Goal: Task Accomplishment & Management: Complete application form

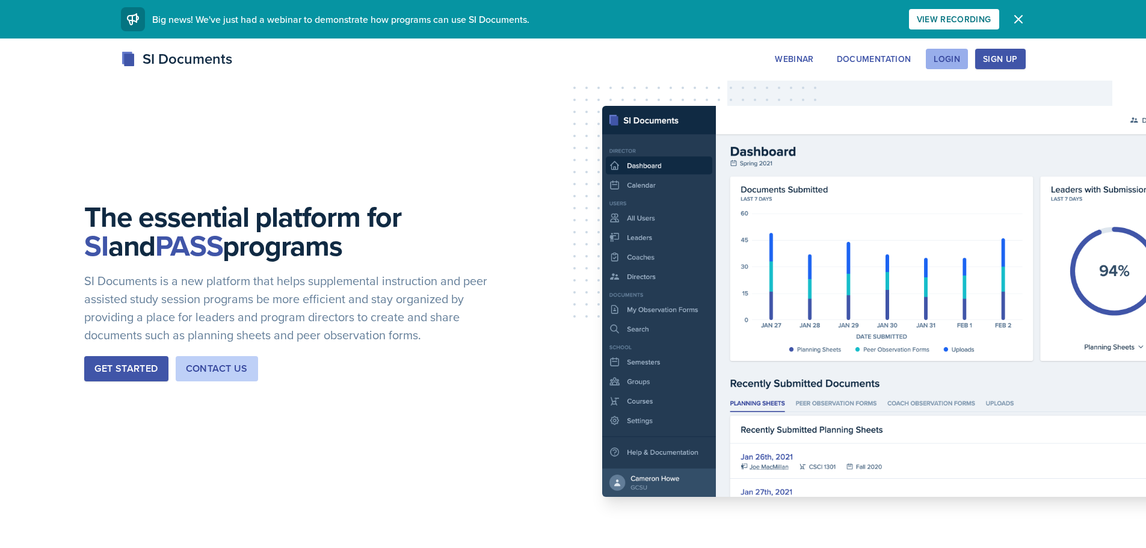
click at [957, 61] on div "Login" at bounding box center [947, 59] width 26 height 10
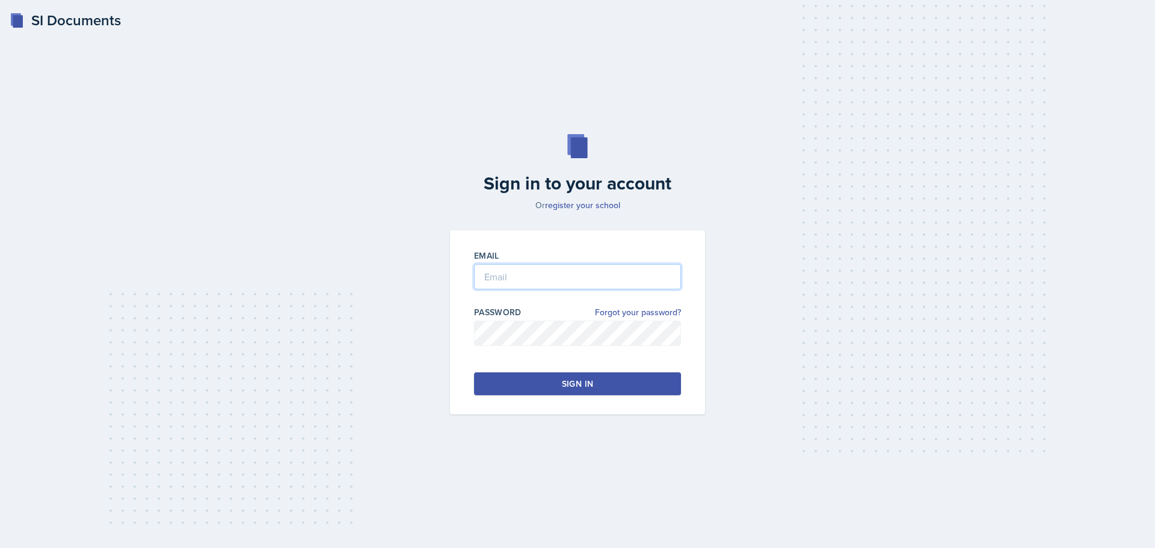
click at [538, 286] on input "email" at bounding box center [577, 276] width 207 height 25
type input "[EMAIL_ADDRESS][DOMAIN_NAME]"
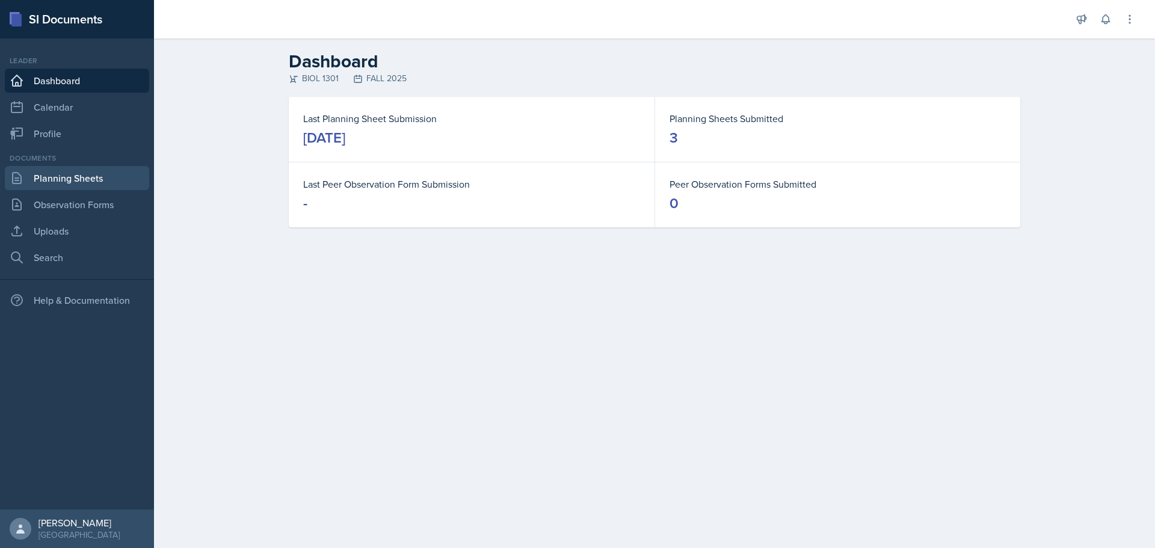
click at [82, 182] on link "Planning Sheets" at bounding box center [77, 178] width 144 height 24
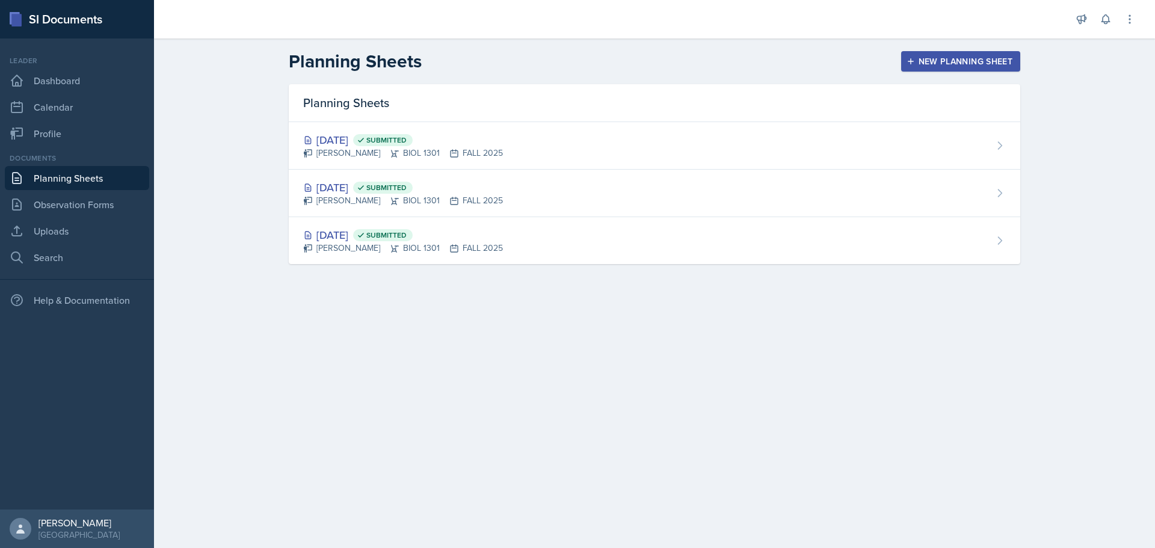
click at [799, 381] on main "Planning Sheets New Planning Sheet Planning Sheets [DATE] Submitted [PERSON_NAM…" at bounding box center [654, 293] width 1001 height 510
click at [919, 67] on button "New Planning Sheet" at bounding box center [960, 61] width 119 height 20
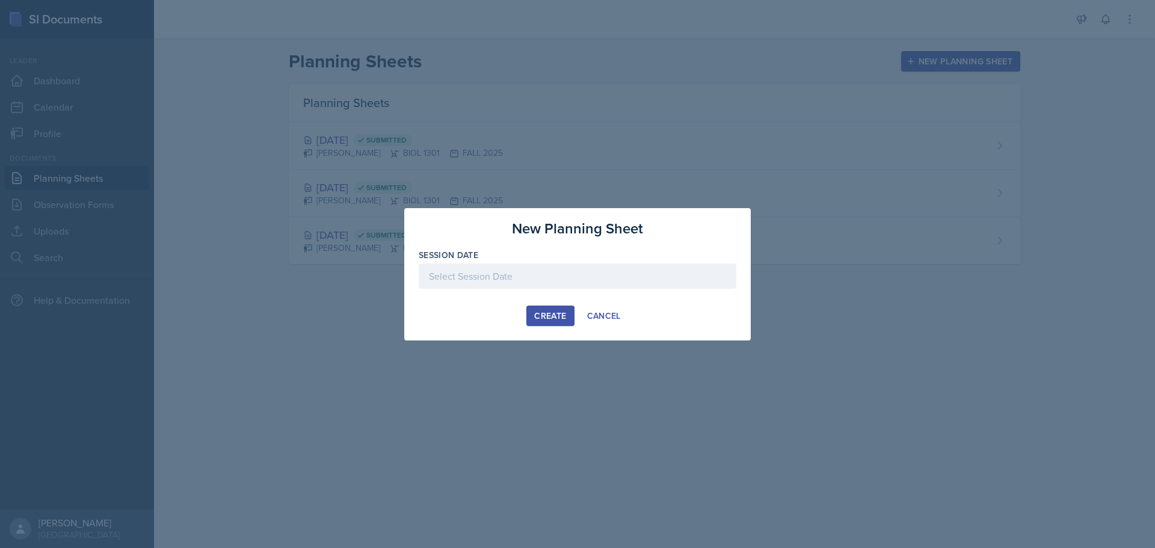
click at [528, 273] on div at bounding box center [578, 275] width 318 height 25
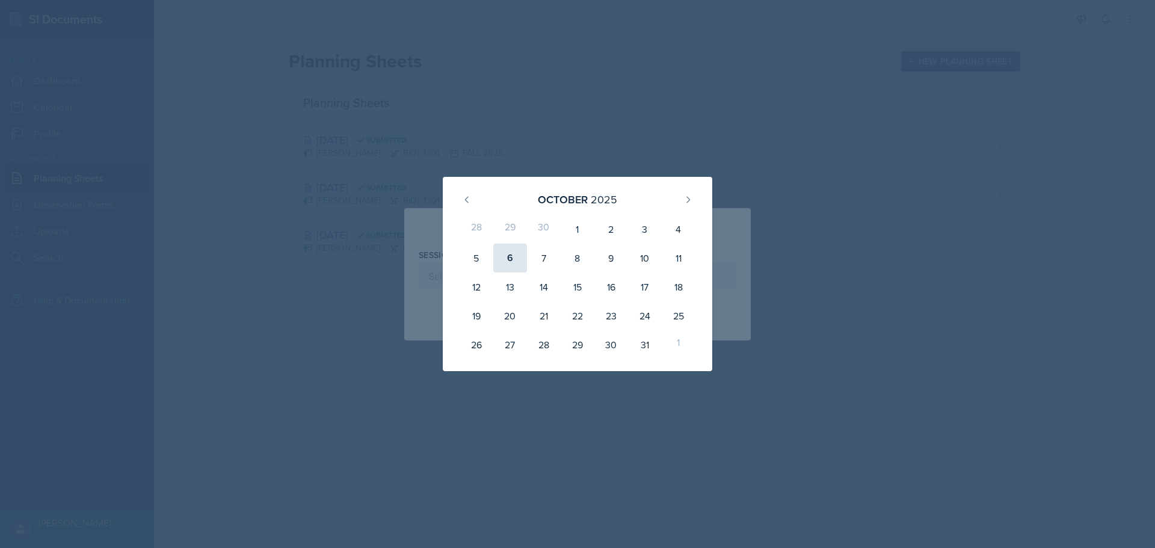
click at [515, 260] on div "6" at bounding box center [510, 258] width 34 height 29
type input "[DATE]"
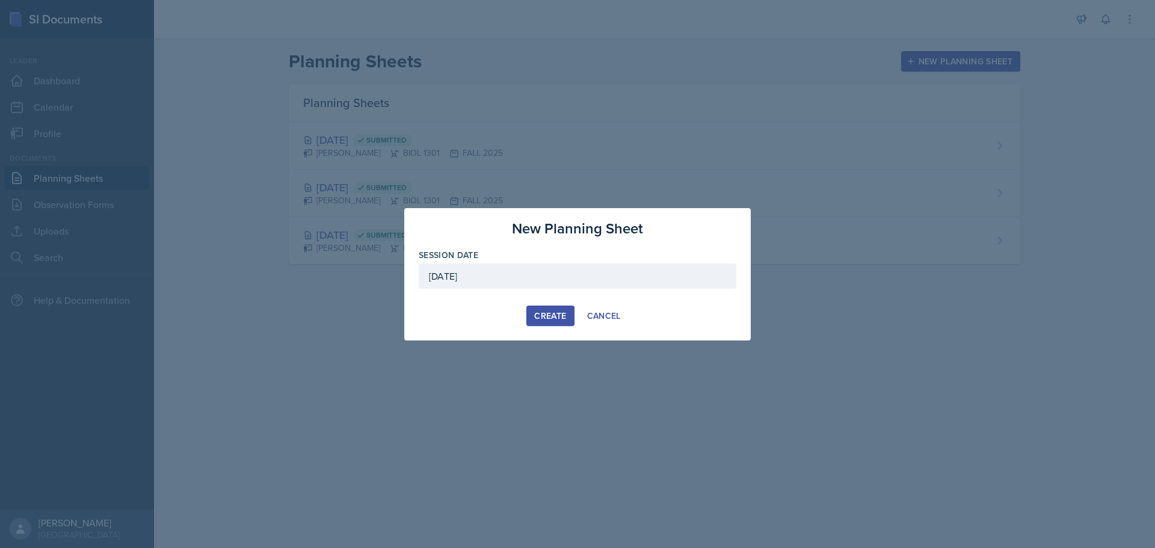
click at [554, 317] on div "Create" at bounding box center [550, 316] width 32 height 10
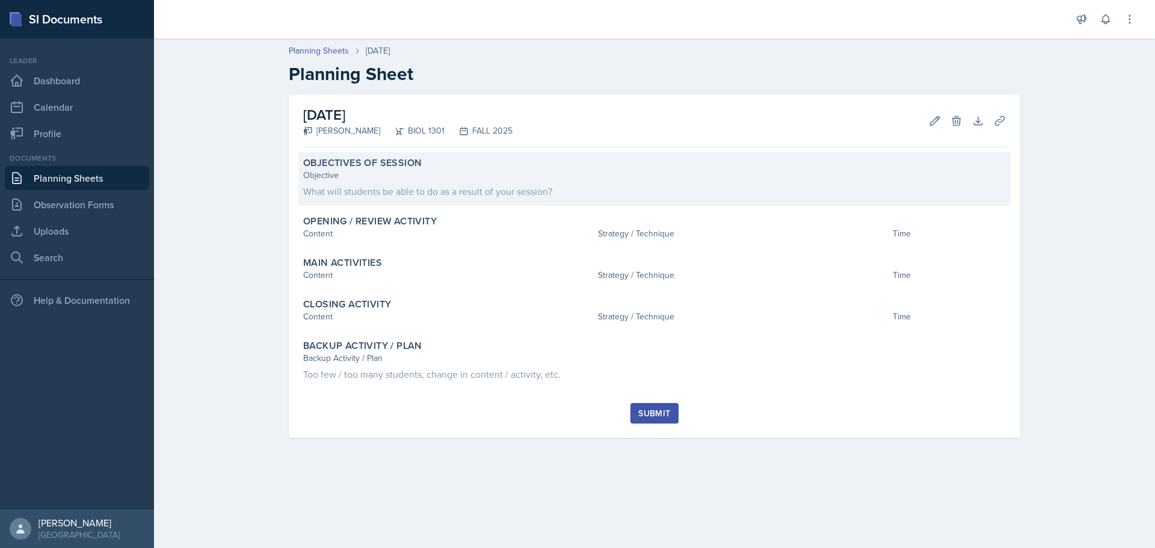
click at [484, 183] on div "Objective What will students be able to do as a result of your session?" at bounding box center [654, 183] width 703 height 29
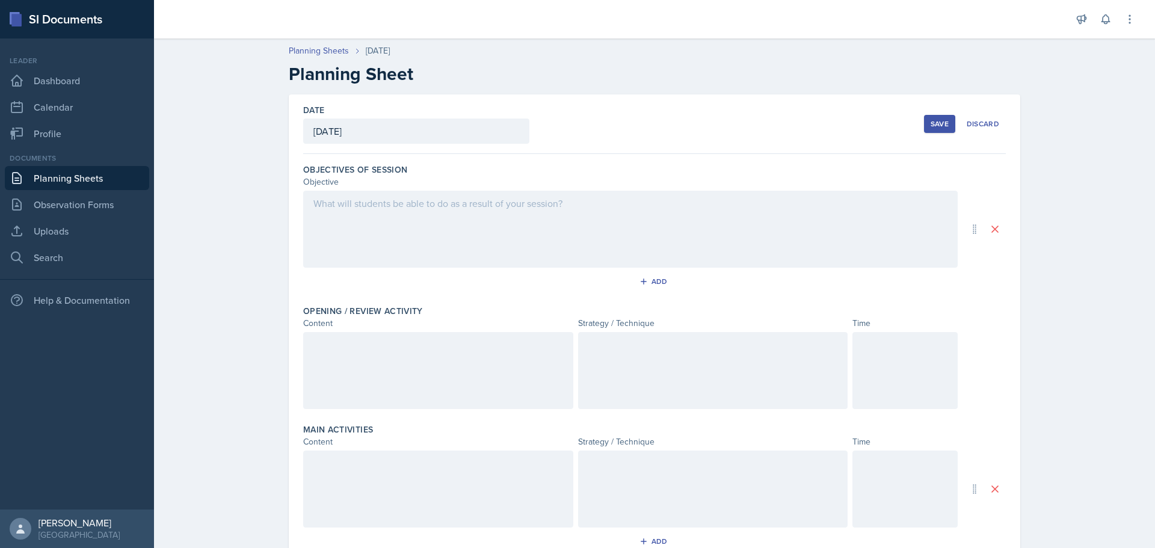
click at [451, 226] on div at bounding box center [630, 229] width 654 height 77
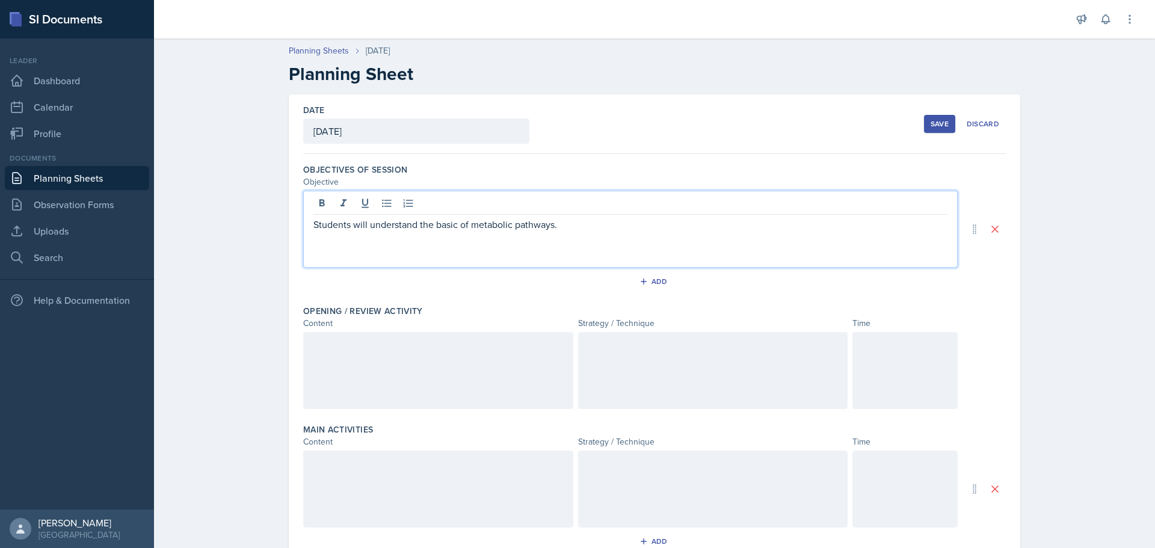
drag, startPoint x: 515, startPoint y: 250, endPoint x: 582, endPoint y: 224, distance: 71.6
click at [513, 250] on div "Students will understand the basic of metabolic pathways." at bounding box center [630, 229] width 654 height 77
click at [598, 221] on p "Students will understand the basic of metabolic pathways." at bounding box center [630, 224] width 634 height 14
click at [452, 228] on p "Students will understand the basic of metabolic pathways." at bounding box center [630, 224] width 634 height 14
click at [554, 224] on p "Students will understand the basics of metabolic pathways." at bounding box center [630, 224] width 634 height 14
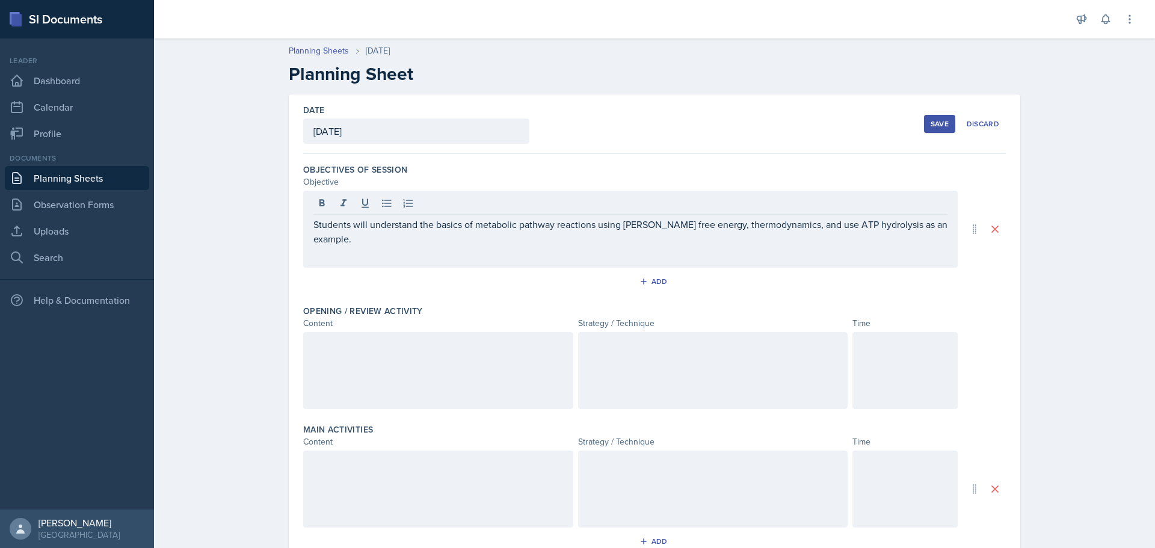
click at [410, 372] on div at bounding box center [438, 370] width 270 height 77
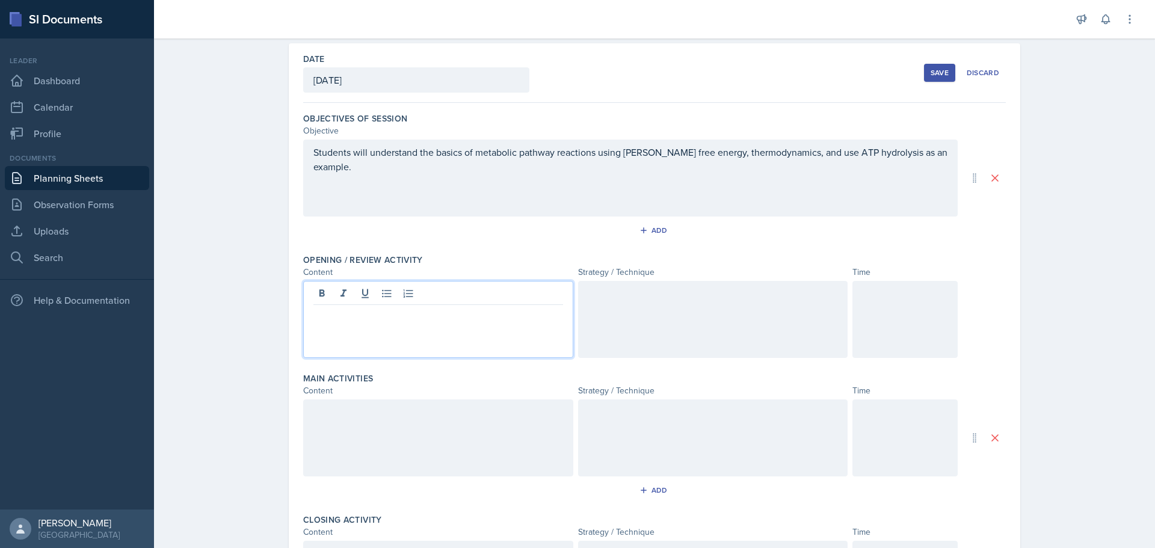
scroll to position [120, 0]
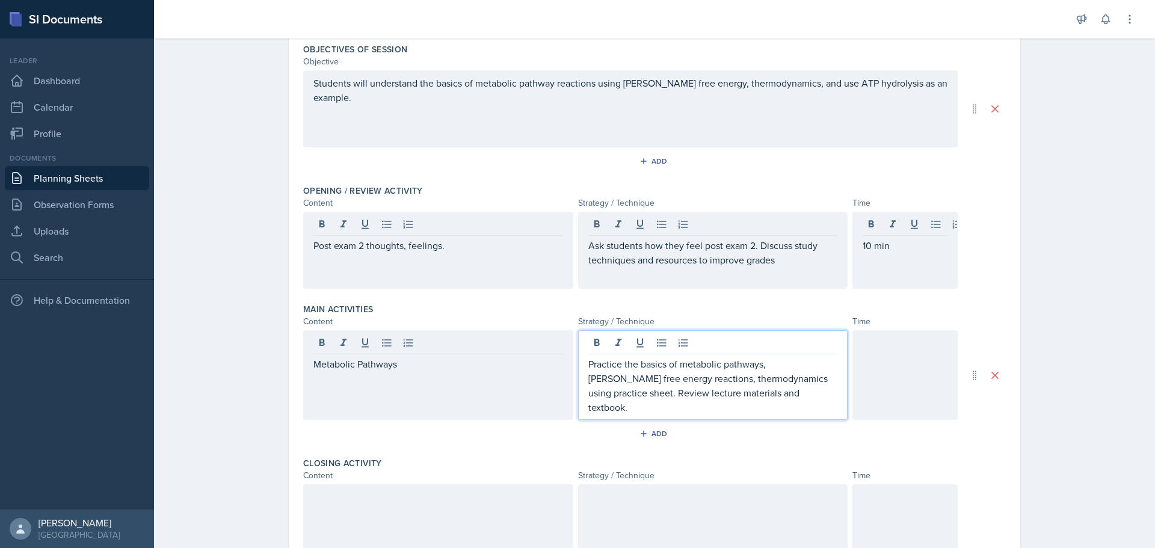
click at [876, 362] on div at bounding box center [904, 375] width 105 height 90
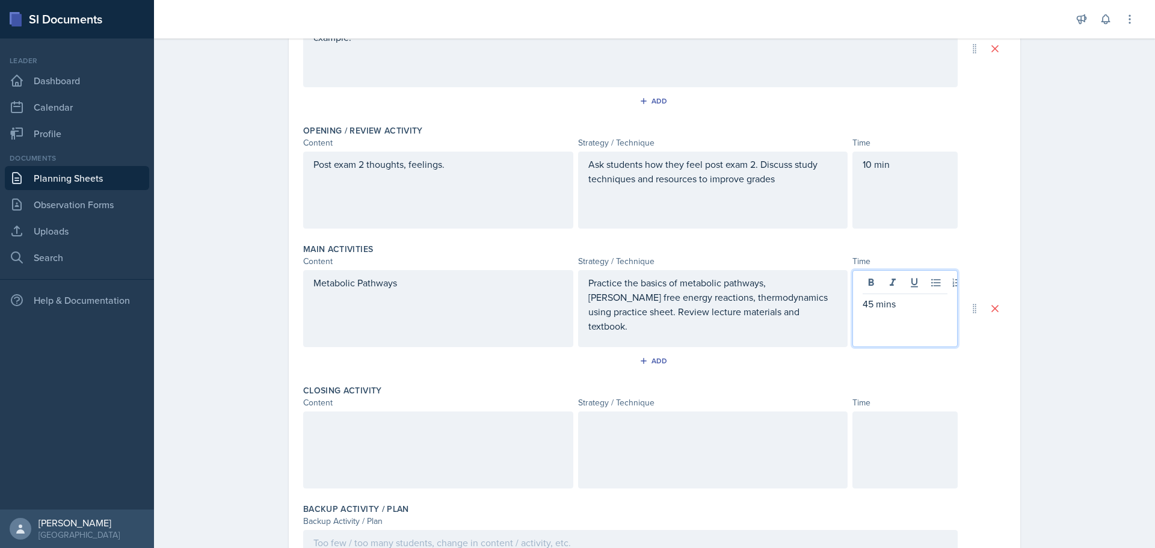
scroll to position [202, 0]
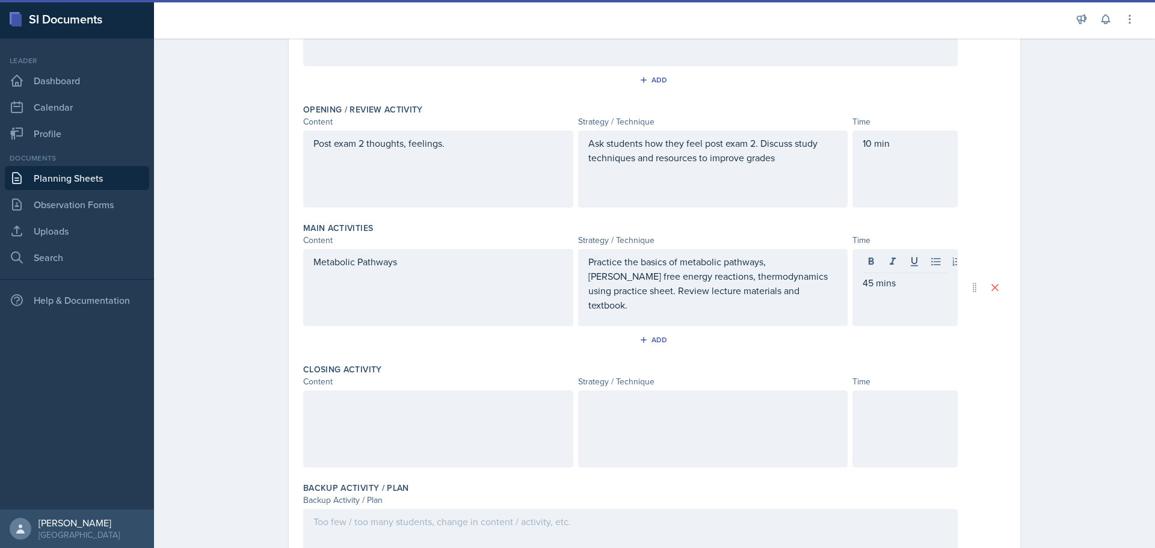
click at [918, 288] on p "45 mins" at bounding box center [905, 283] width 85 height 14
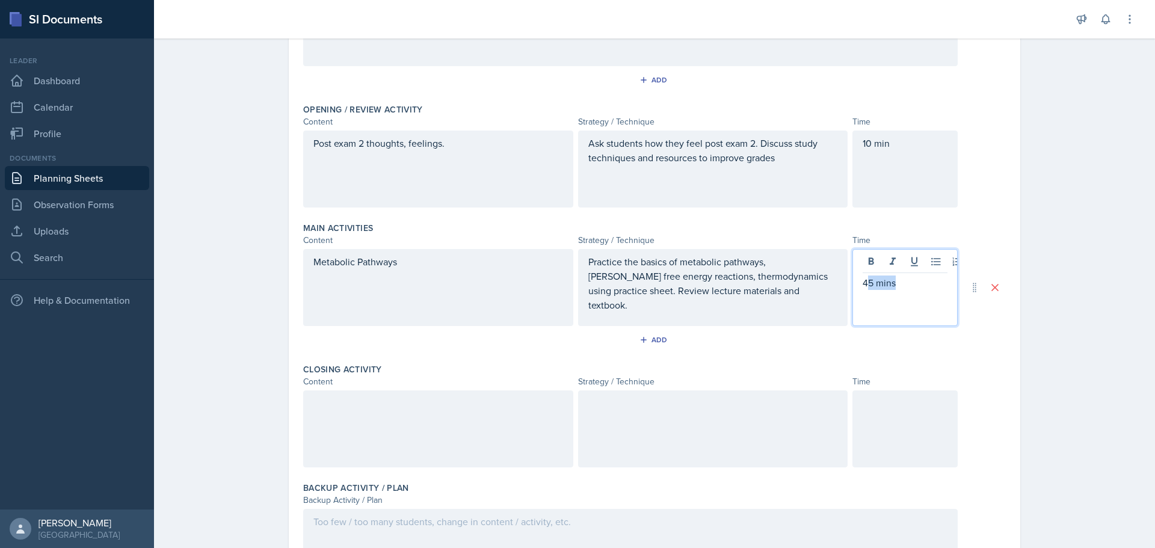
drag, startPoint x: 907, startPoint y: 286, endPoint x: 865, endPoint y: 288, distance: 42.1
click at [865, 288] on p "45 mins" at bounding box center [905, 283] width 85 height 14
drag, startPoint x: 334, startPoint y: 421, endPoint x: 357, endPoint y: 427, distance: 24.2
click at [333, 420] on div at bounding box center [438, 428] width 270 height 77
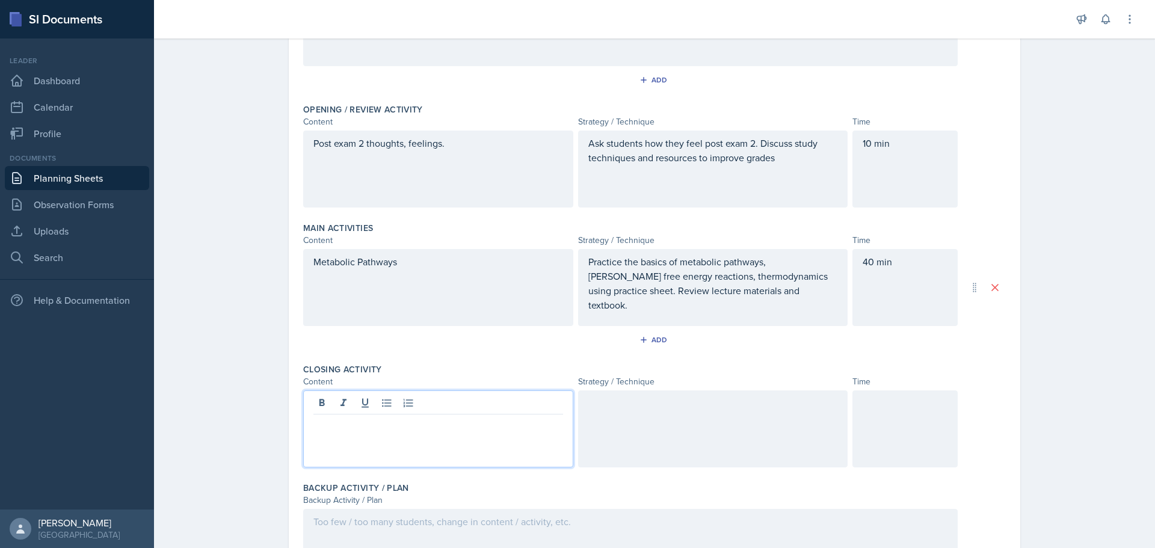
scroll to position [223, 0]
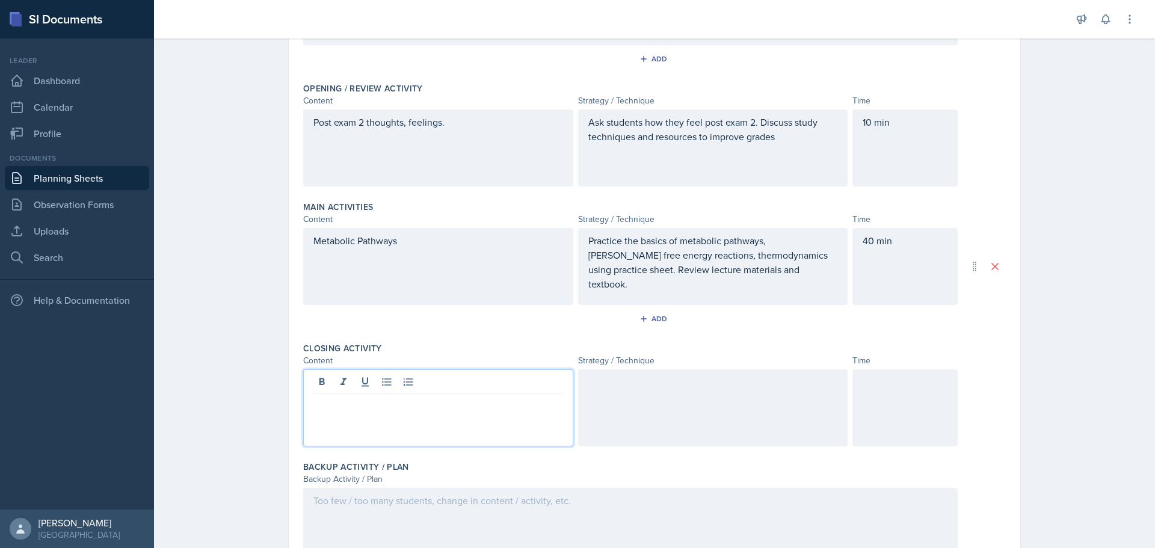
click at [768, 275] on p "Practice the basics of metabolic pathways, [PERSON_NAME] free energy reactions,…" at bounding box center [713, 262] width 250 height 58
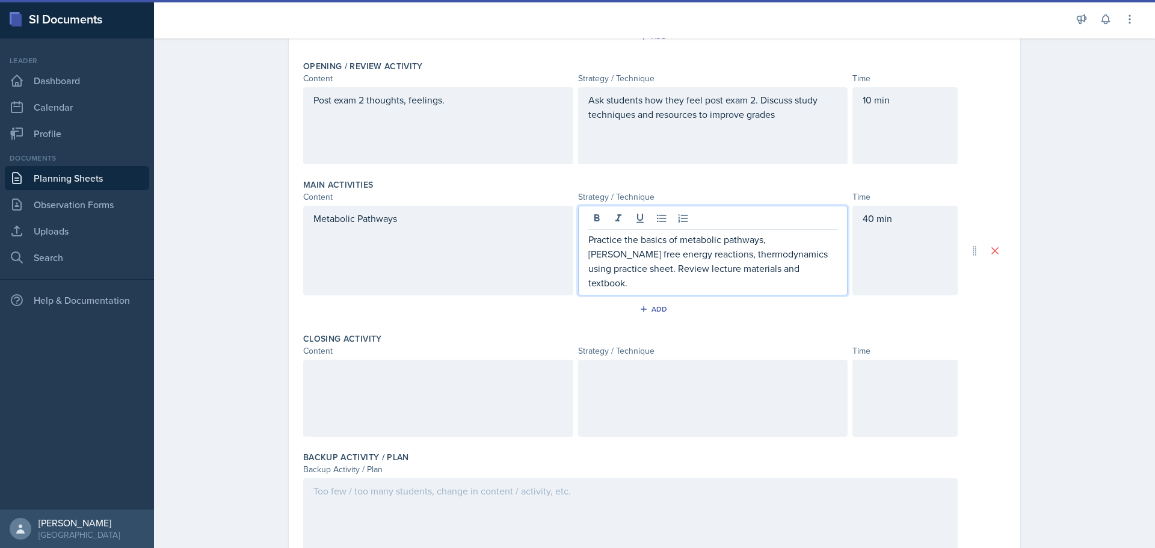
scroll to position [288, 0]
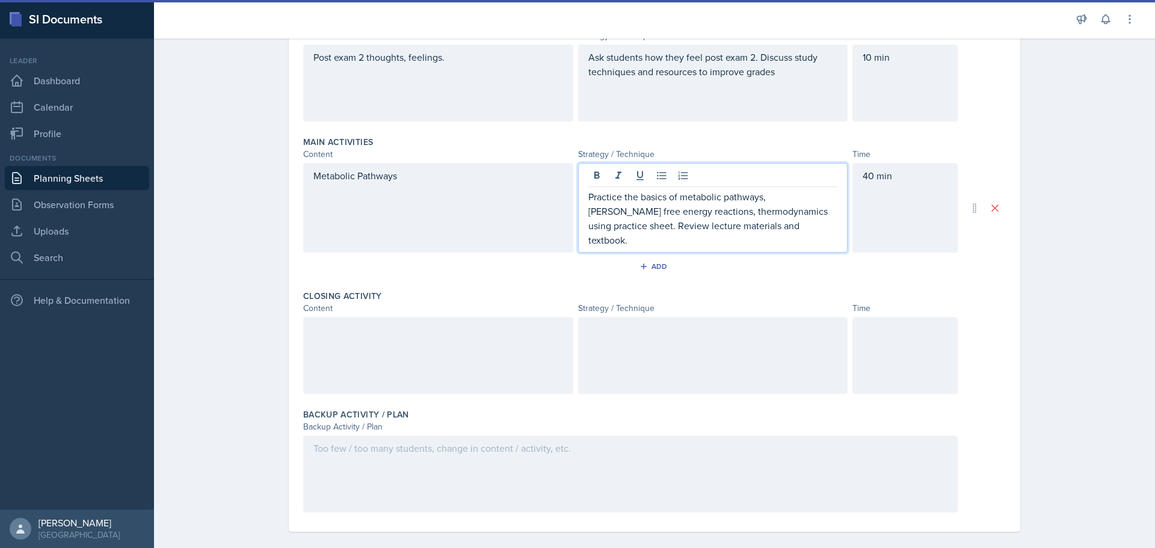
click at [474, 324] on div at bounding box center [438, 355] width 270 height 77
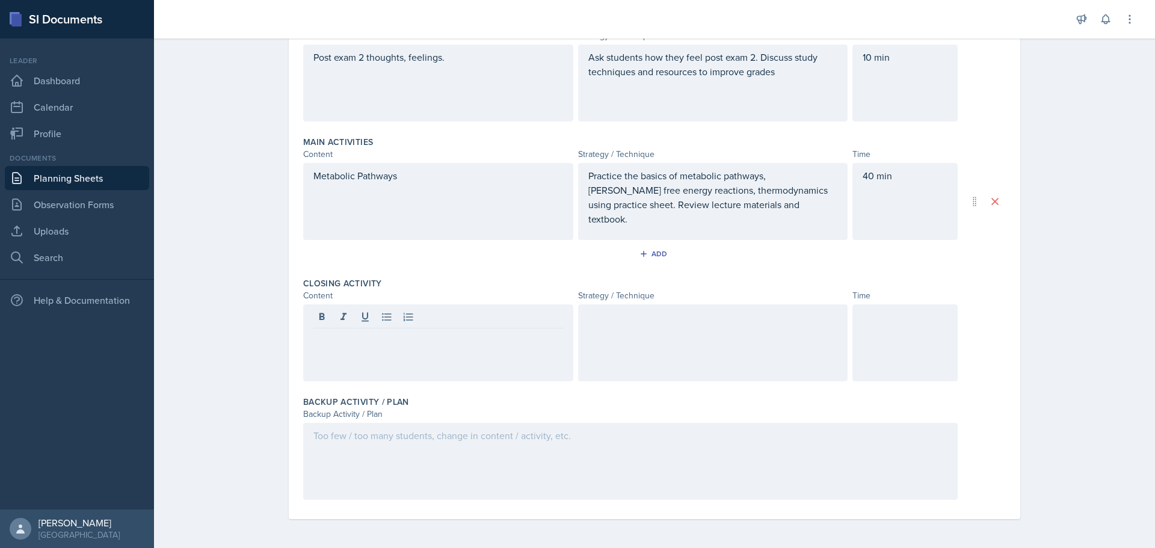
click at [1075, 140] on div "Planning Sheets [DATE] Planning Sheet Date [DATE] [DATE] 28 29 30 1 2 3 4 5 6 7…" at bounding box center [654, 146] width 1001 height 803
click at [376, 334] on div at bounding box center [438, 342] width 270 height 77
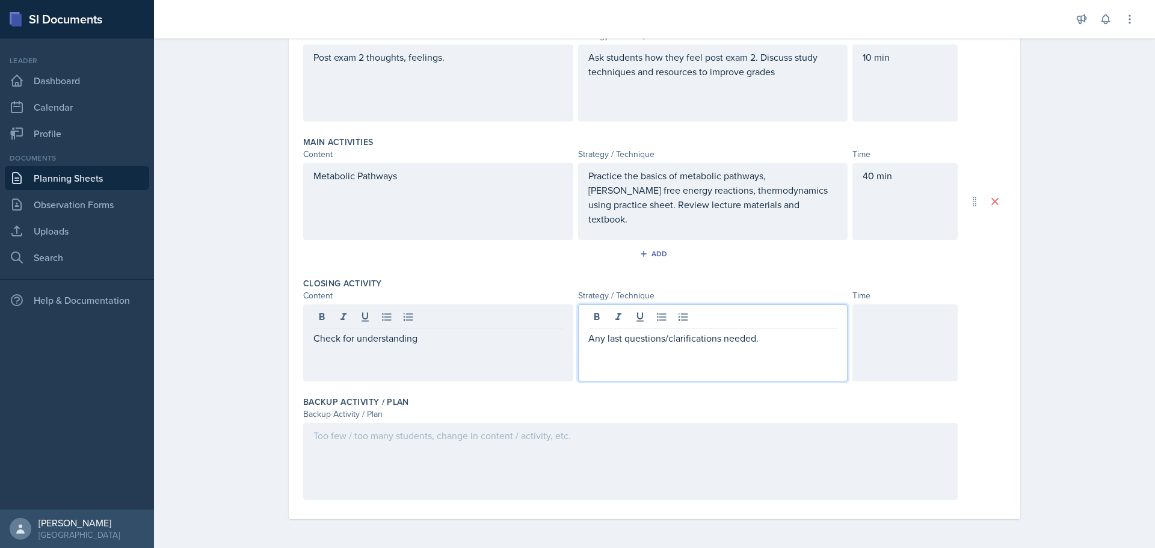
click at [808, 345] on p "Any last questions/clarifications needed." at bounding box center [713, 338] width 250 height 14
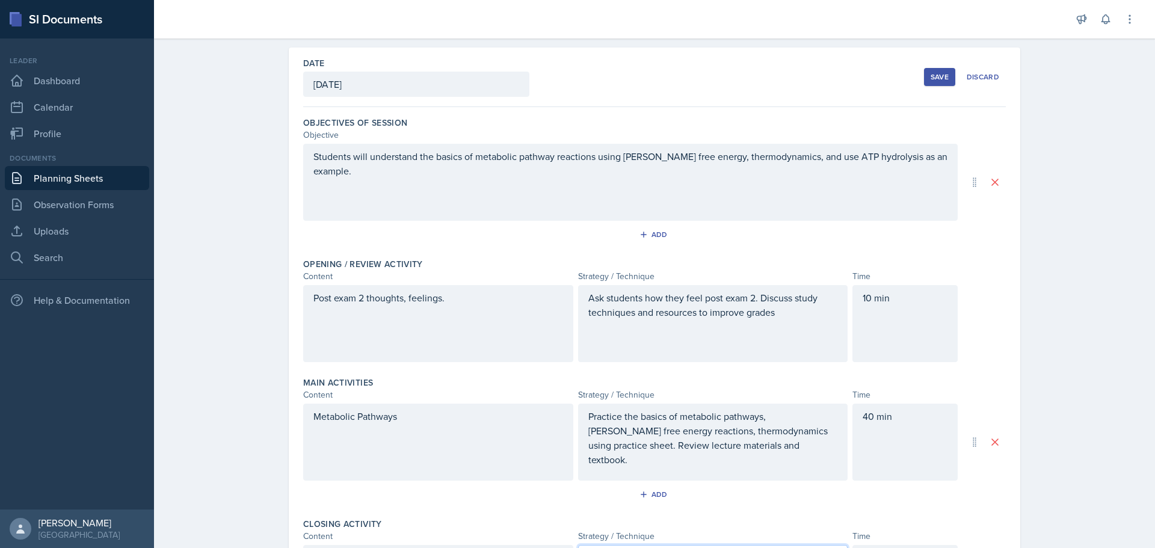
click at [793, 311] on p "Ask students how they feel post exam 2. Discuss study techniques and resources …" at bounding box center [713, 305] width 250 height 29
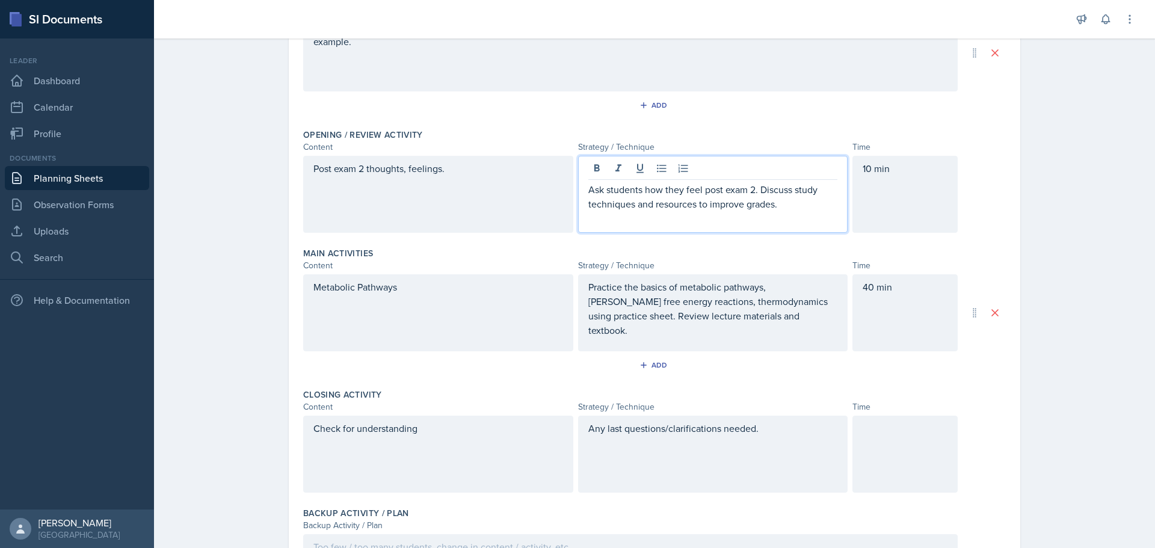
scroll to position [288, 0]
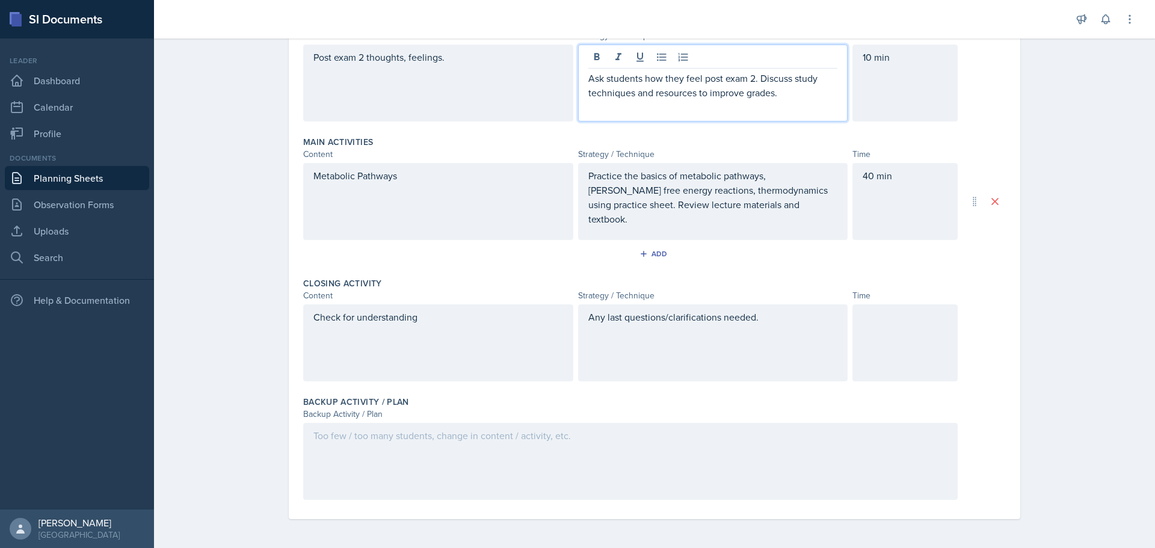
click at [810, 339] on div "Any last questions/clarifications needed." at bounding box center [713, 342] width 270 height 77
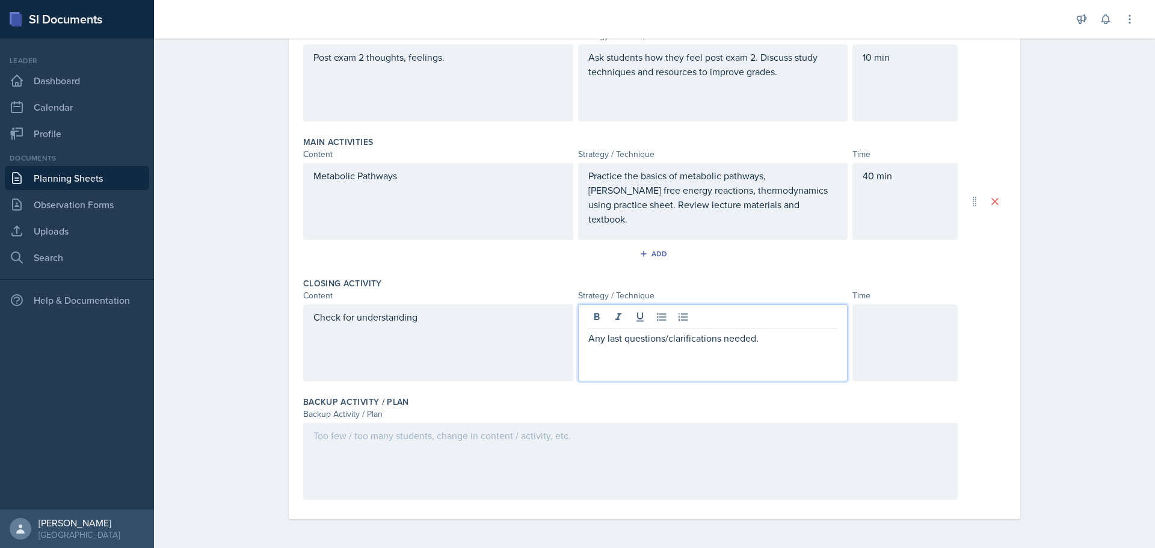
click at [512, 349] on div "Check for understanding" at bounding box center [438, 342] width 270 height 77
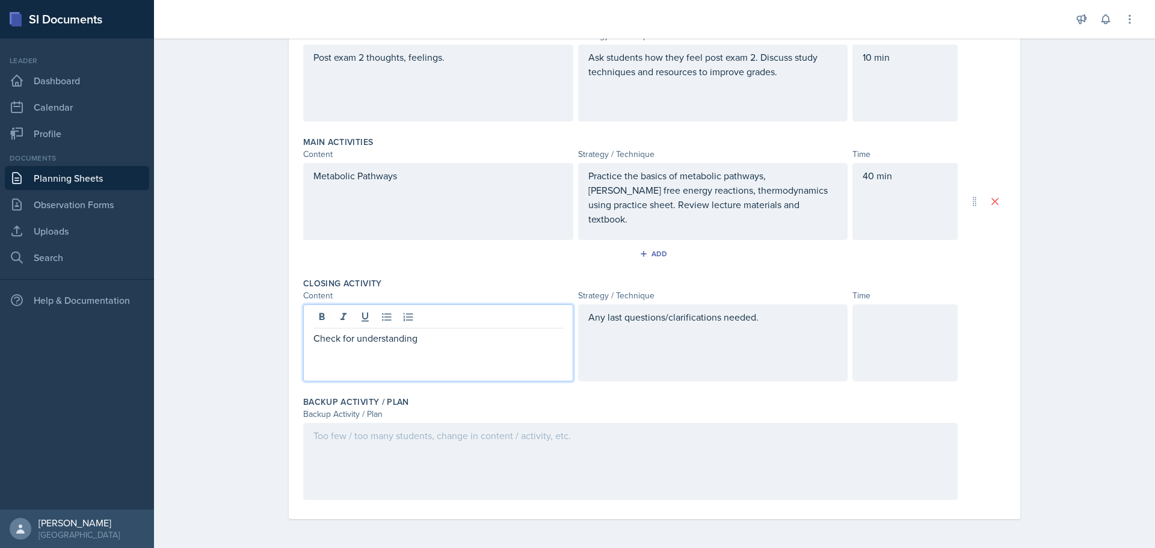
click at [784, 359] on div "Any last questions/clarifications needed." at bounding box center [713, 342] width 270 height 77
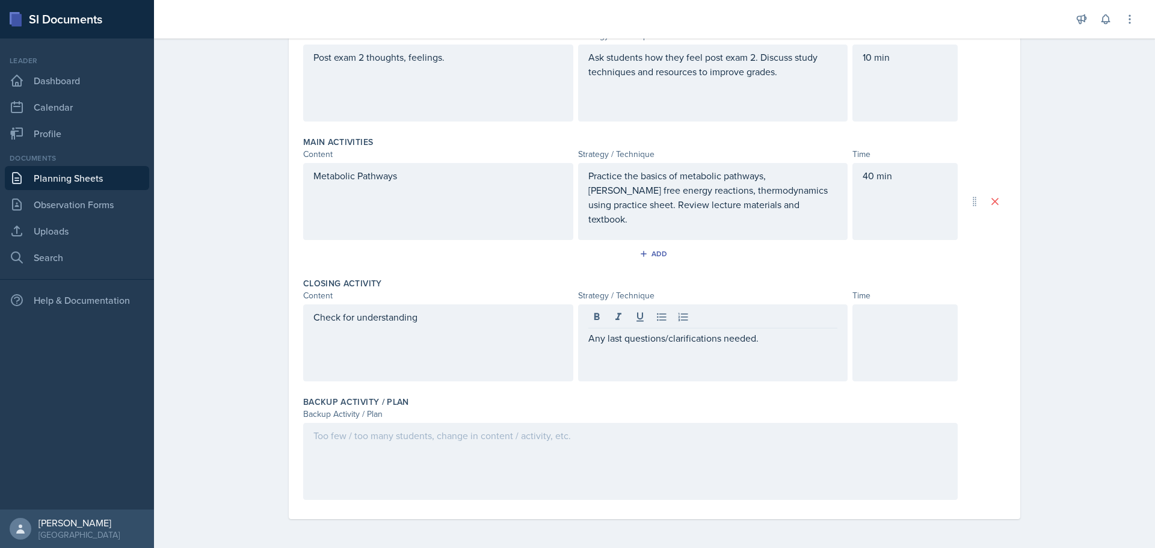
drag, startPoint x: 790, startPoint y: 354, endPoint x: 598, endPoint y: 350, distance: 191.9
click at [598, 350] on div "Any last questions/clarifications needed." at bounding box center [713, 342] width 270 height 77
click at [784, 348] on div "Any last questions/clarifications needed." at bounding box center [713, 342] width 270 height 77
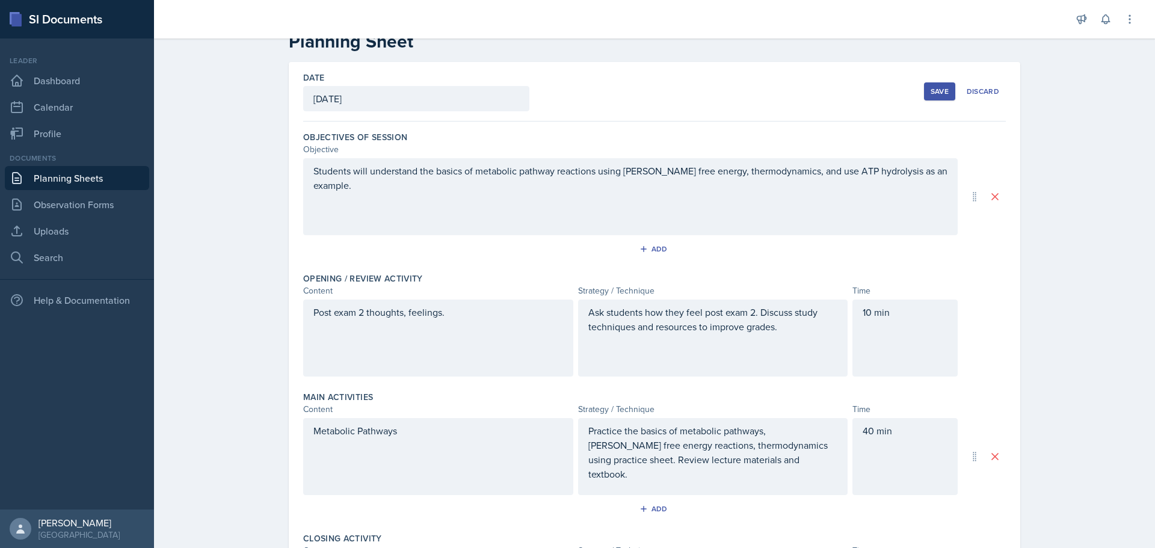
scroll to position [0, 0]
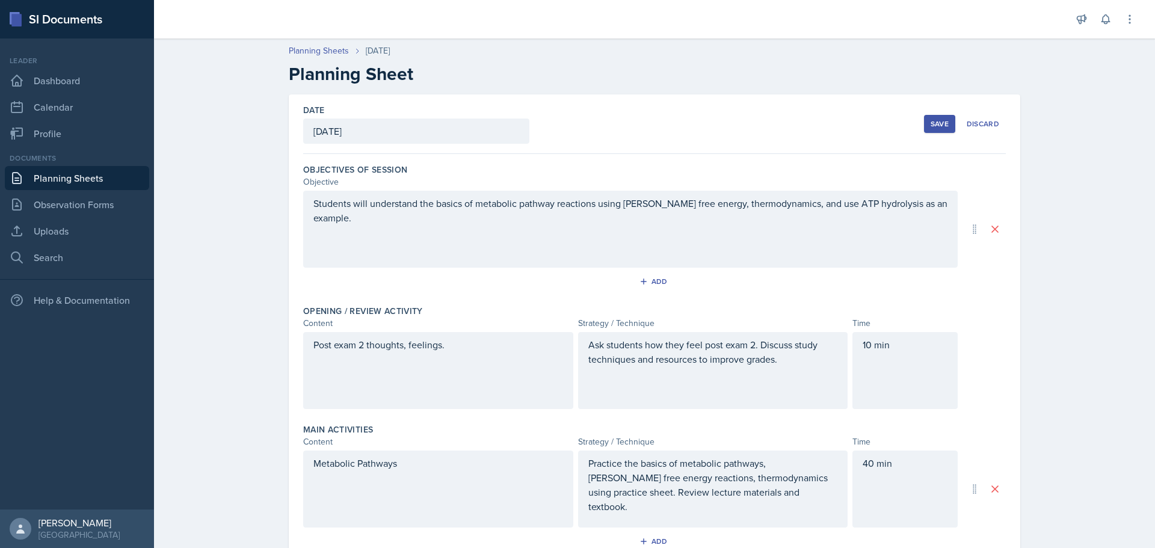
click at [940, 118] on button "Save" at bounding box center [939, 124] width 31 height 18
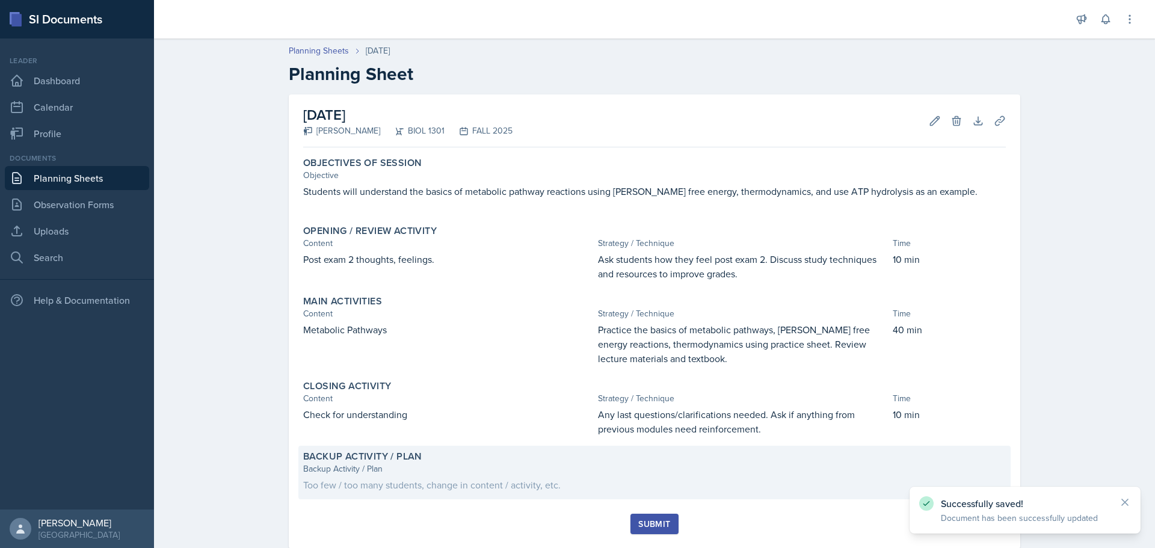
scroll to position [29, 0]
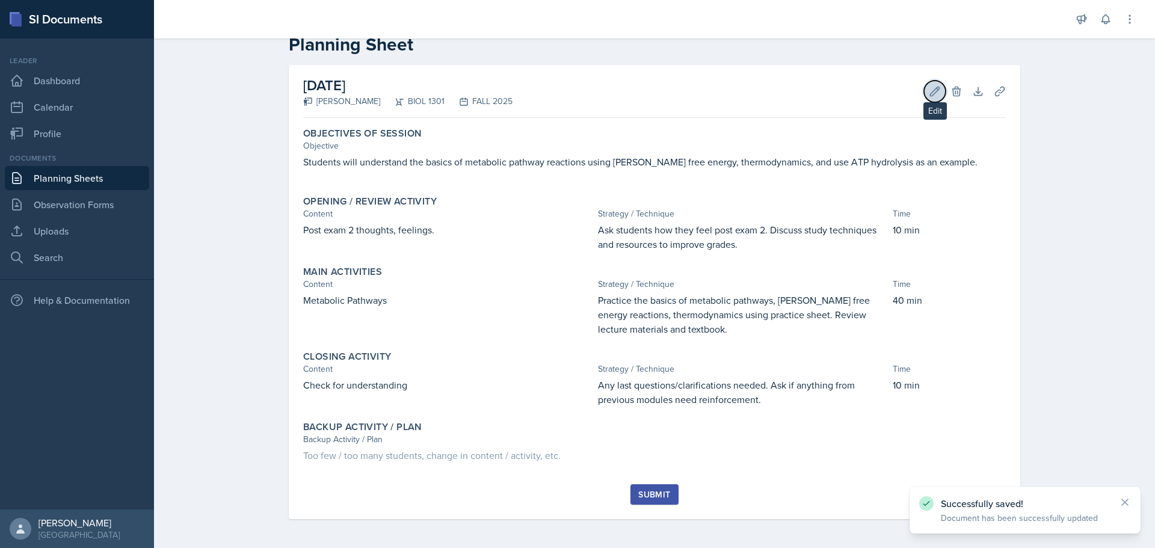
click at [932, 88] on icon at bounding box center [935, 91] width 9 height 9
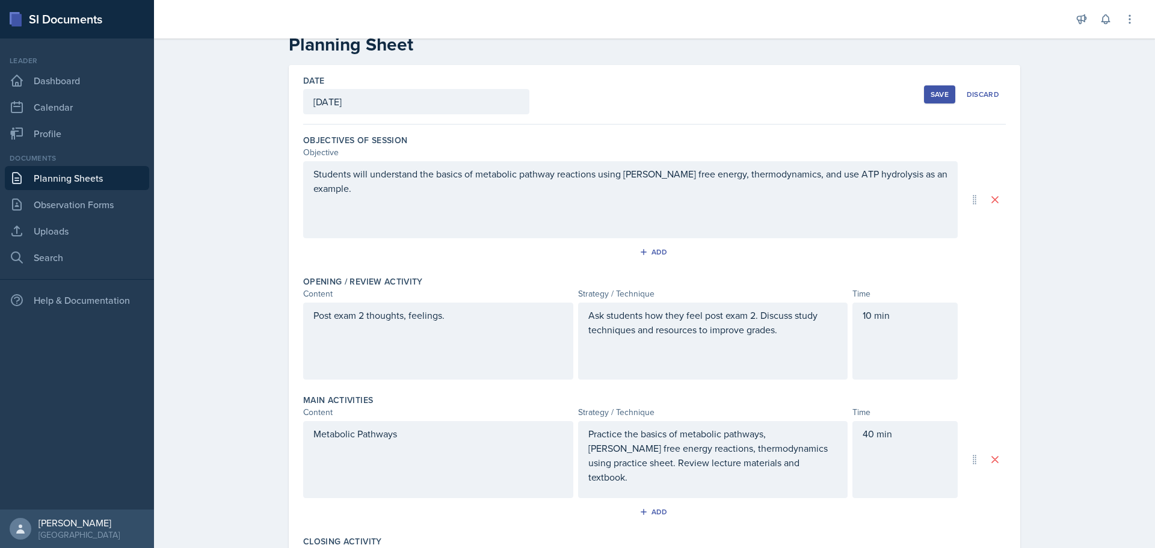
click at [242, 156] on div "Planning Sheets [DATE] Planning Sheet Date [DATE] [DATE] 28 29 30 1 2 3 4 5 6 7…" at bounding box center [654, 404] width 1001 height 803
click at [105, 226] on link "Uploads" at bounding box center [77, 231] width 144 height 24
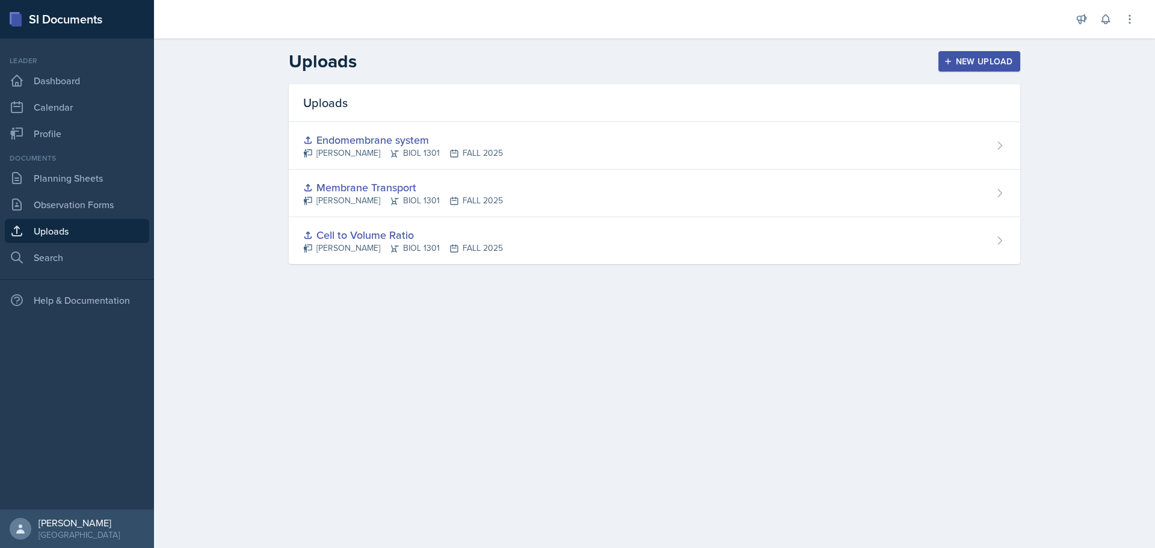
click at [977, 66] on div "New Upload" at bounding box center [979, 62] width 67 height 10
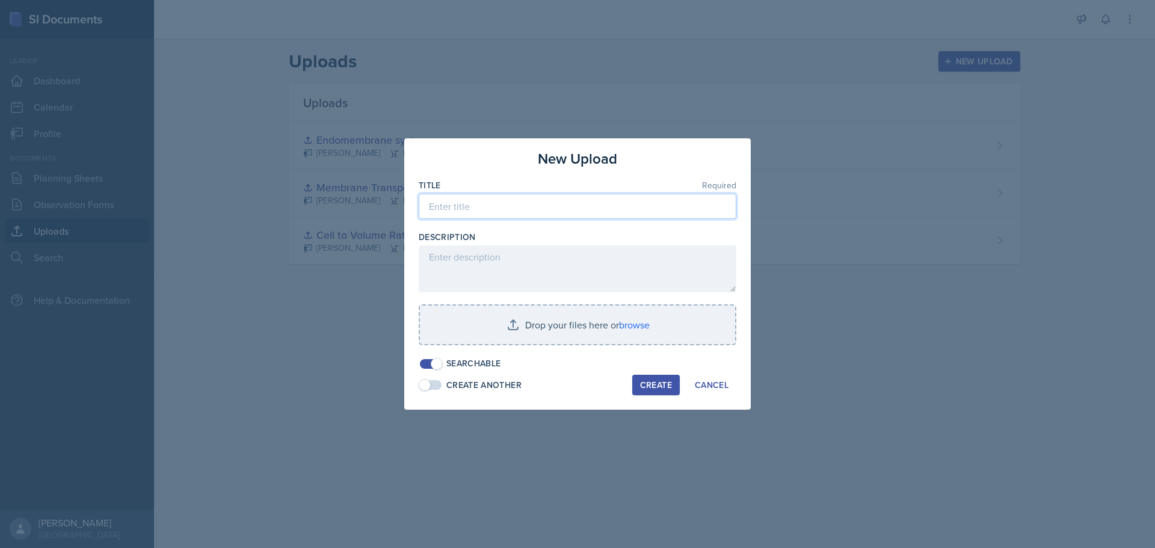
click at [559, 206] on input at bounding box center [578, 206] width 318 height 25
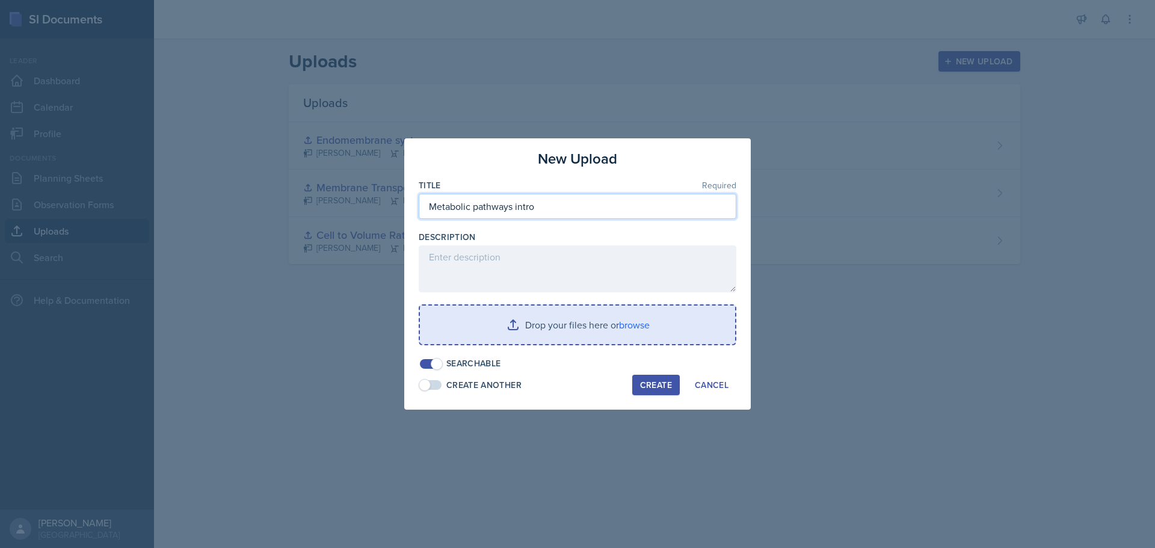
type input "Metabolic pathways intro"
click at [594, 326] on input "file" at bounding box center [577, 325] width 315 height 38
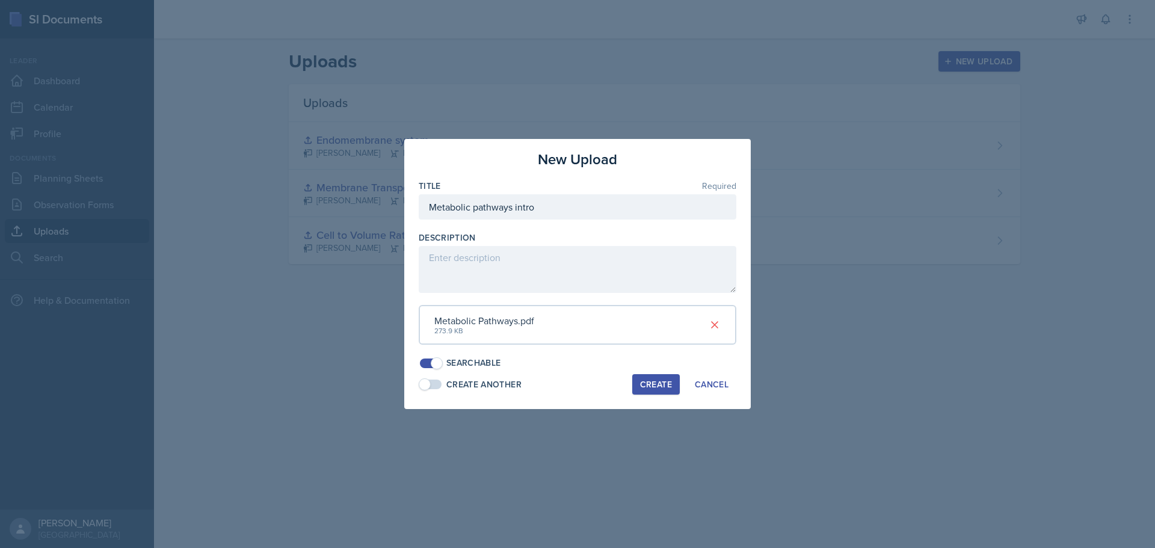
click at [667, 391] on button "Create" at bounding box center [656, 384] width 48 height 20
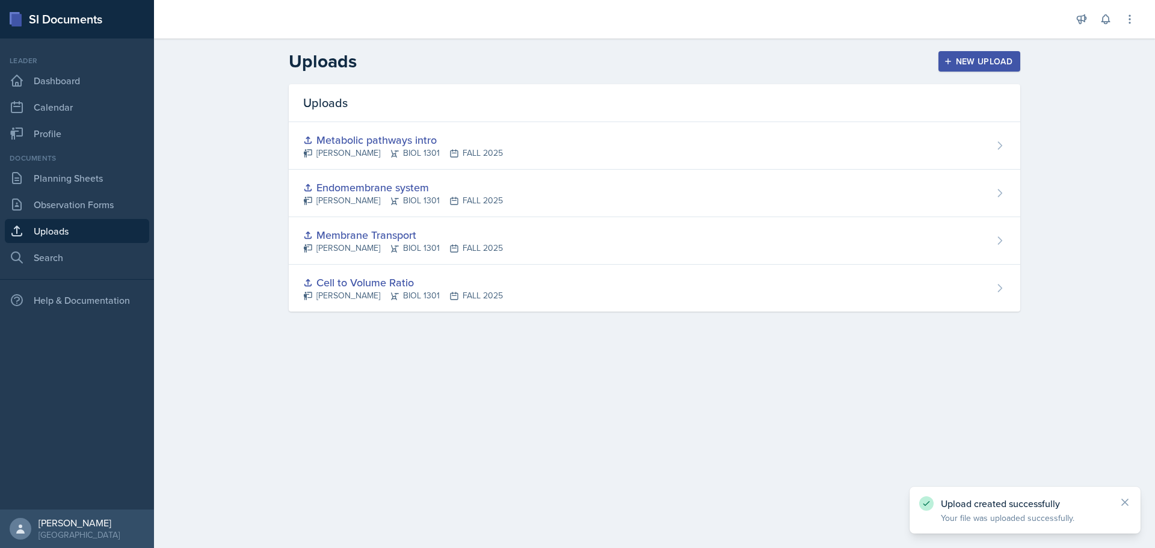
drag, startPoint x: 743, startPoint y: 402, endPoint x: 667, endPoint y: 493, distance: 117.8
click at [784, 547] on html "SI Documents Leader Dashboard Calendar Profile Documents Planning Sheets Observ…" at bounding box center [577, 274] width 1155 height 548
click at [600, 466] on main "Uploads New Upload Uploads Metabolic pathways intro [PERSON_NAME] BIOL 1301 FAL…" at bounding box center [654, 293] width 1001 height 510
click at [579, 381] on main "Uploads New Upload Uploads Metabolic pathways intro [PERSON_NAME] BIOL 1301 FAL…" at bounding box center [654, 293] width 1001 height 510
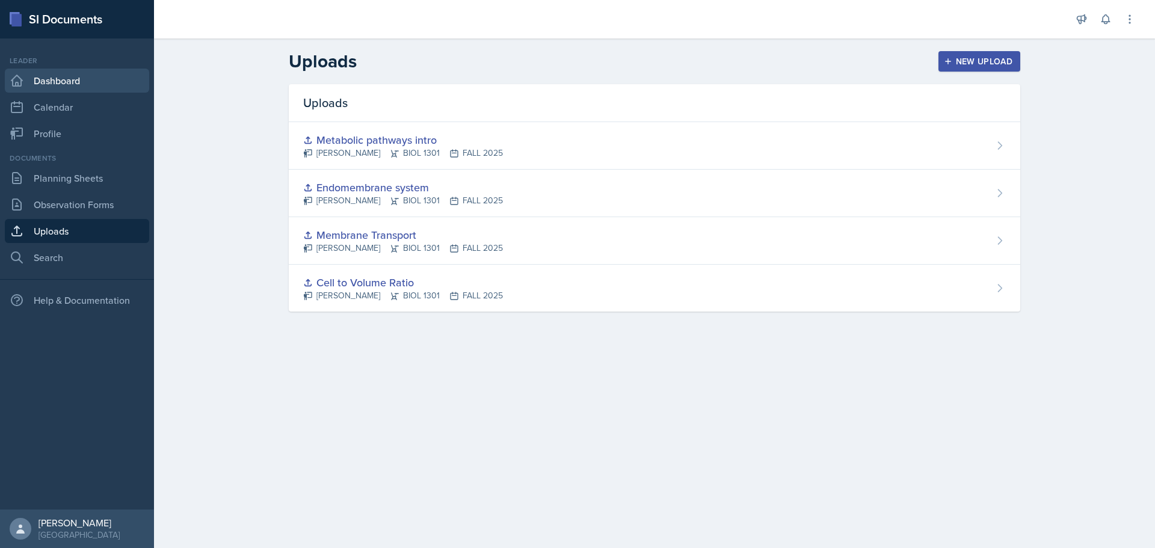
click at [54, 69] on link "Dashboard" at bounding box center [77, 81] width 144 height 24
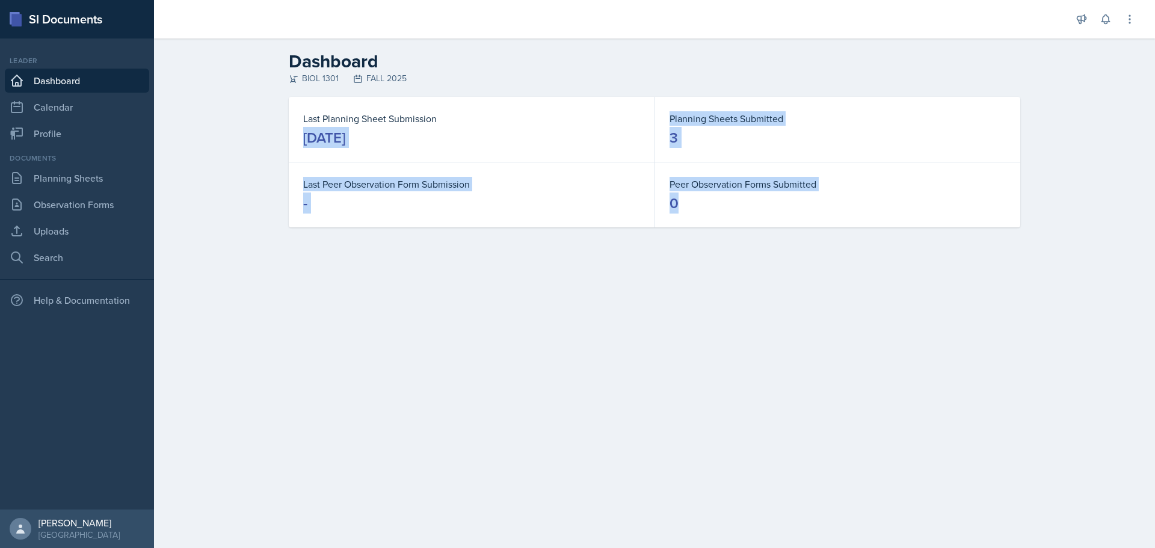
drag, startPoint x: 665, startPoint y: 152, endPoint x: 999, endPoint y: 203, distance: 337.8
click at [999, 203] on div "Last Planning Sheet Submission [DATE] Planning Sheets Submitted 3 Last Peer Obs…" at bounding box center [654, 162] width 731 height 131
click at [1001, 205] on dd "0" at bounding box center [838, 203] width 336 height 19
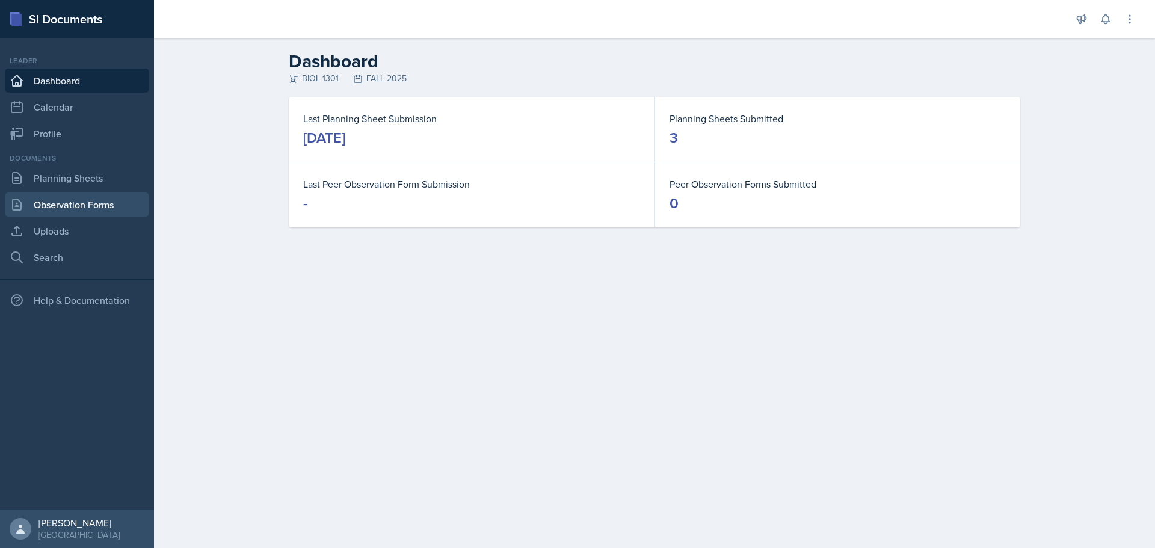
click at [59, 211] on link "Observation Forms" at bounding box center [77, 204] width 144 height 24
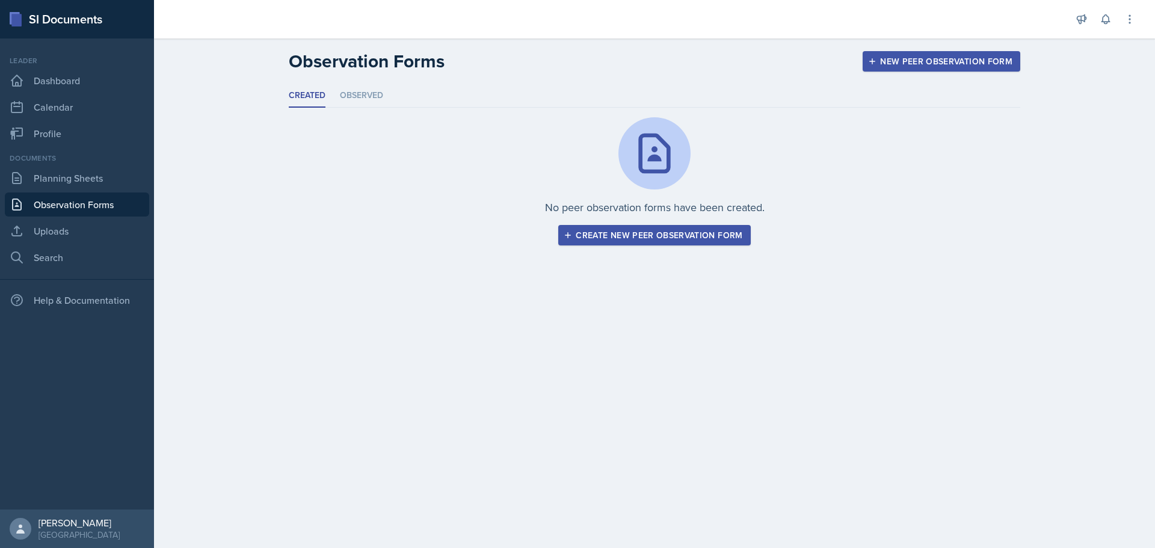
click at [719, 233] on div "Create new peer observation form" at bounding box center [654, 235] width 176 height 10
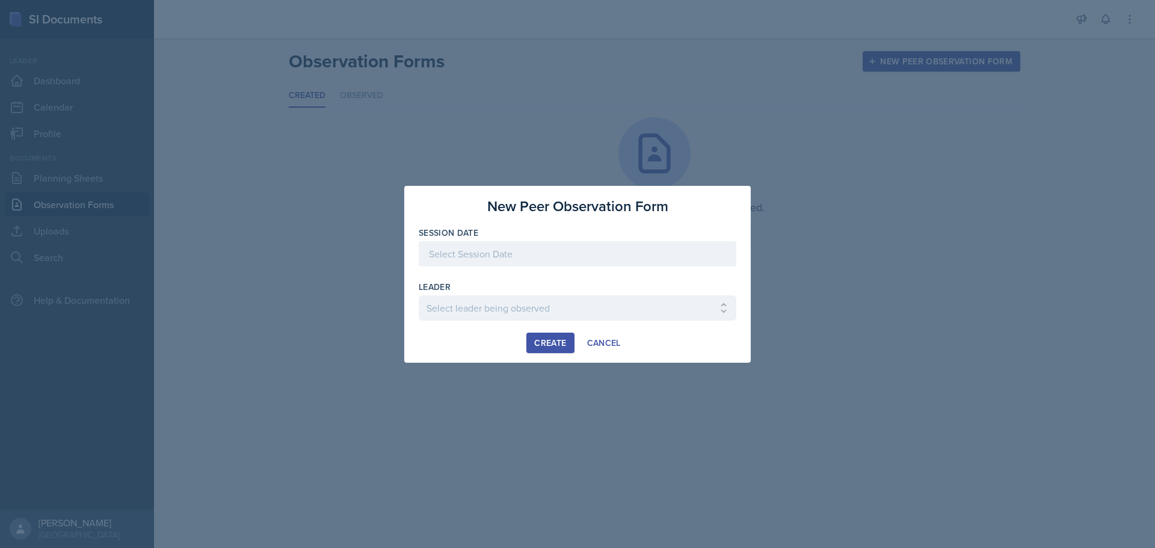
click at [605, 255] on div at bounding box center [578, 253] width 318 height 25
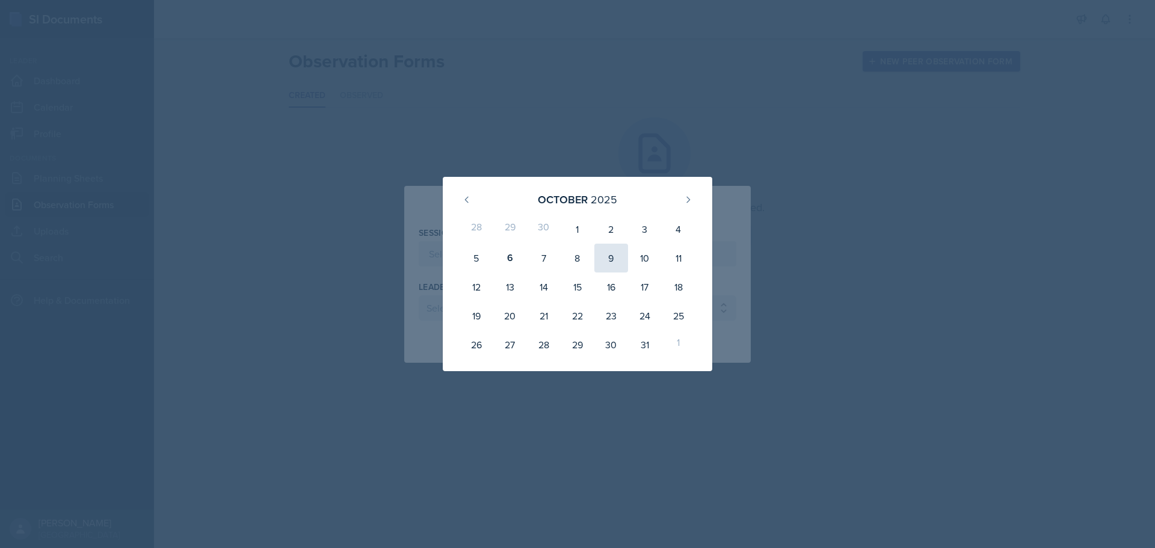
click at [626, 261] on div "9" at bounding box center [611, 258] width 34 height 29
type input "[DATE]"
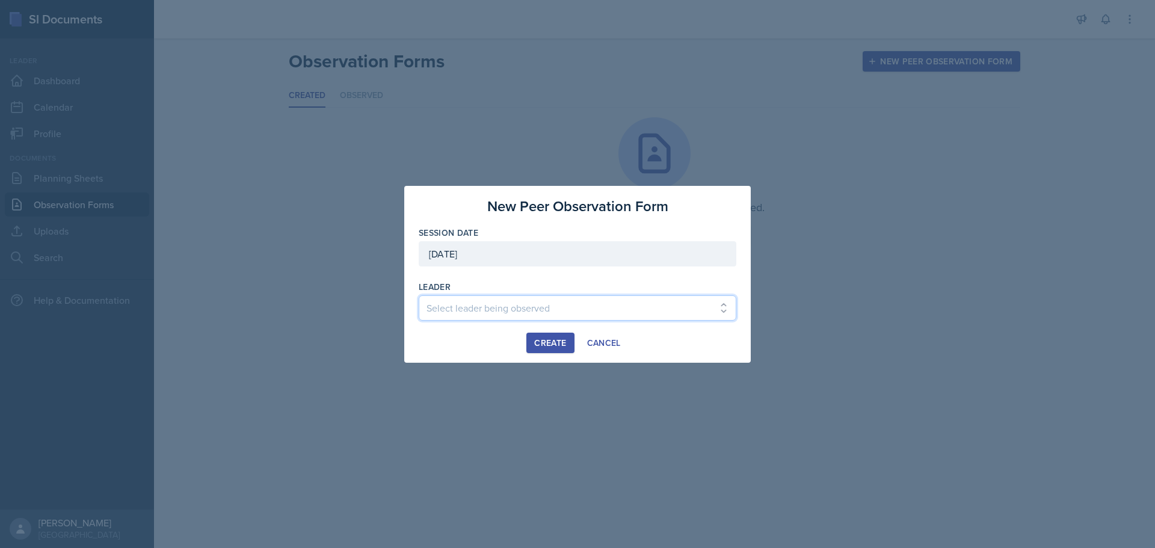
click at [592, 312] on select "Select leader being observed [PERSON_NAME] / BIOL 1301 / COP #5 - Mercury [PERS…" at bounding box center [578, 307] width 318 height 25
select select "26bd58a0-76cb-490c-a30c-532b9fbb748b"
click at [419, 295] on select "Select leader being observed [PERSON_NAME] / BIOL 1301 / COP #5 - Mercury [PERS…" at bounding box center [578, 307] width 318 height 25
click at [550, 336] on button "Create" at bounding box center [550, 343] width 48 height 20
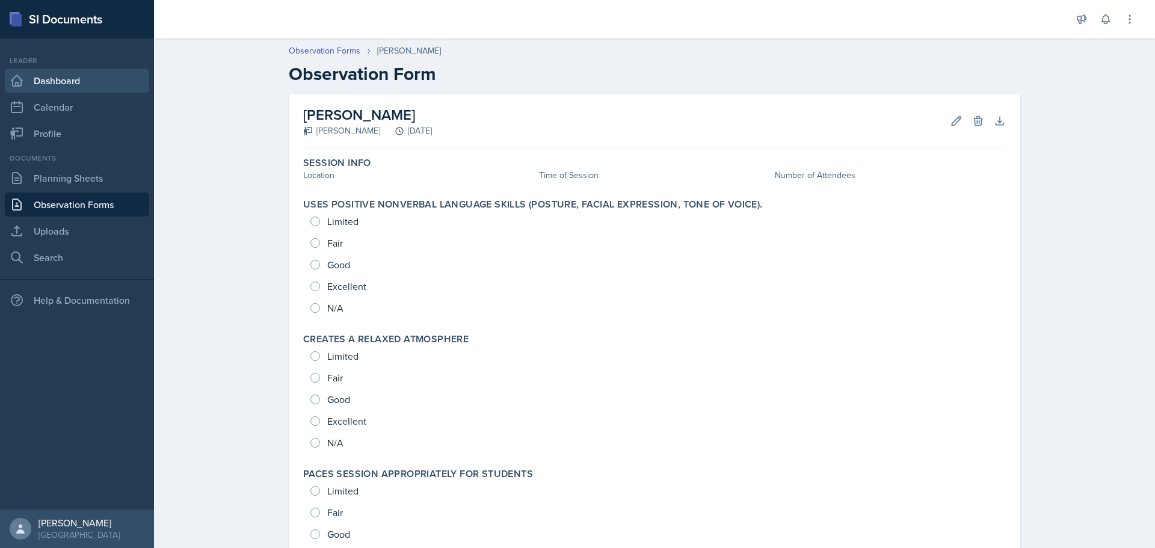
click at [84, 75] on link "Dashboard" at bounding box center [77, 81] width 144 height 24
